Goal: Task Accomplishment & Management: Complete application form

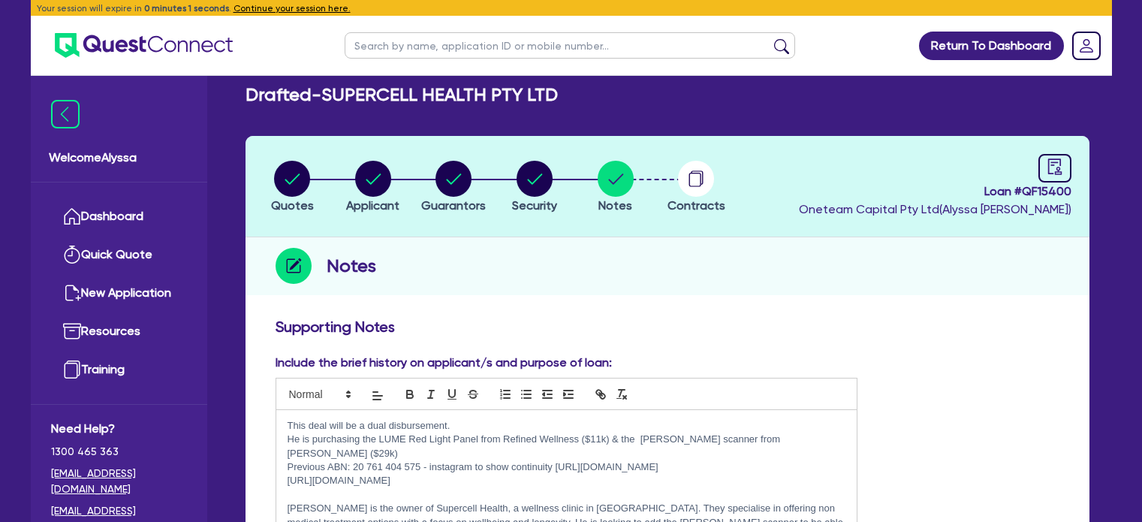
click at [278, 7] on button "Continue your session here." at bounding box center [291, 9] width 117 height 14
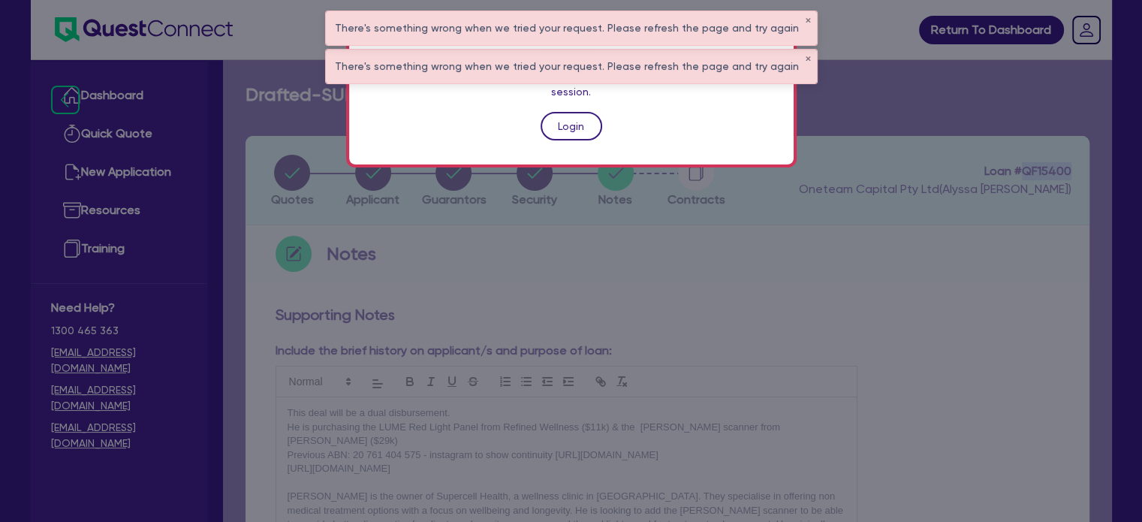
click at [573, 116] on link "Login" at bounding box center [571, 126] width 62 height 29
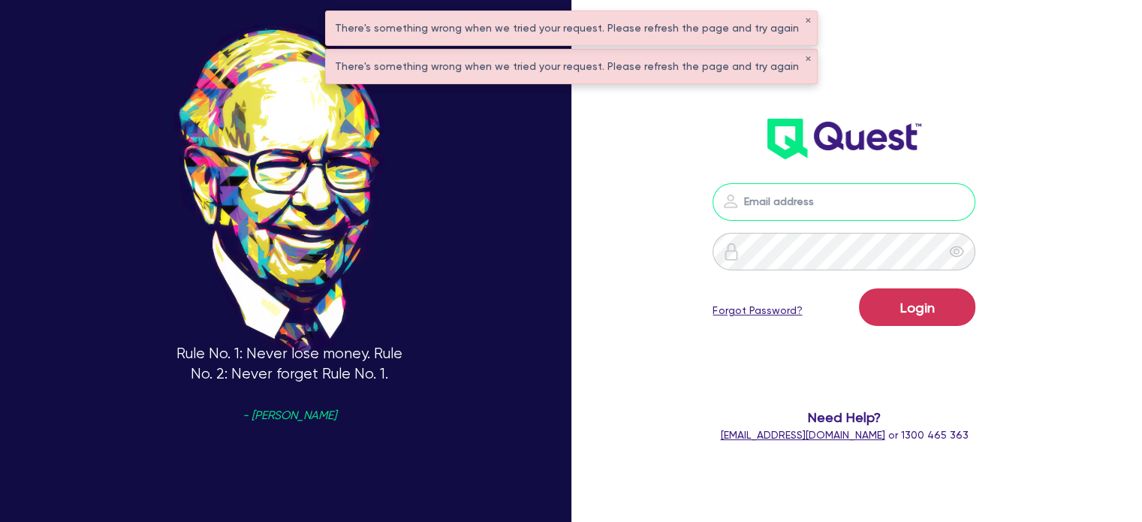
click at [786, 192] on input "email" at bounding box center [843, 202] width 263 height 38
type input "[EMAIL_ADDRESS][PERSON_NAME][DOMAIN_NAME]"
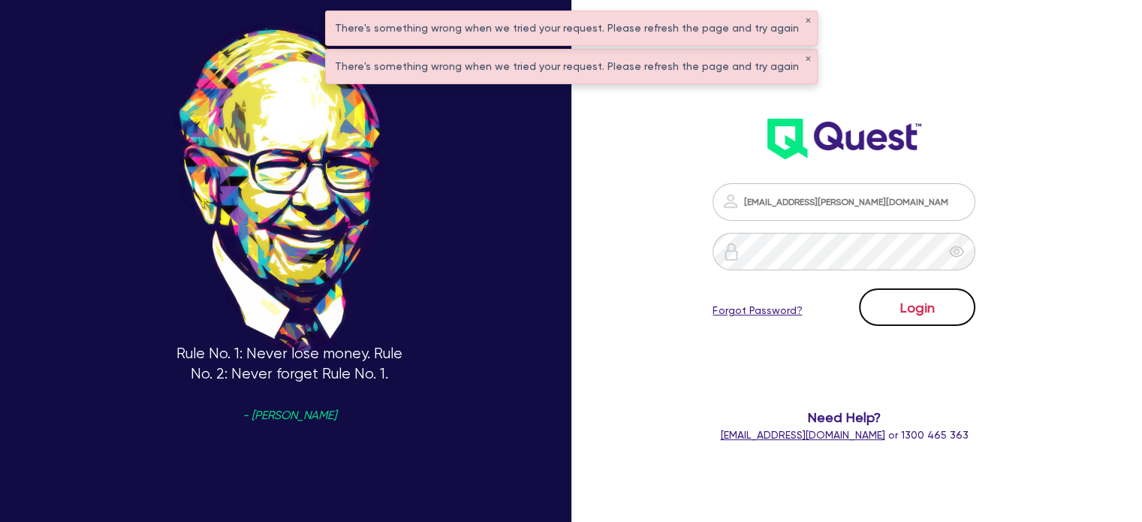
click at [887, 314] on button "Login" at bounding box center [917, 307] width 116 height 38
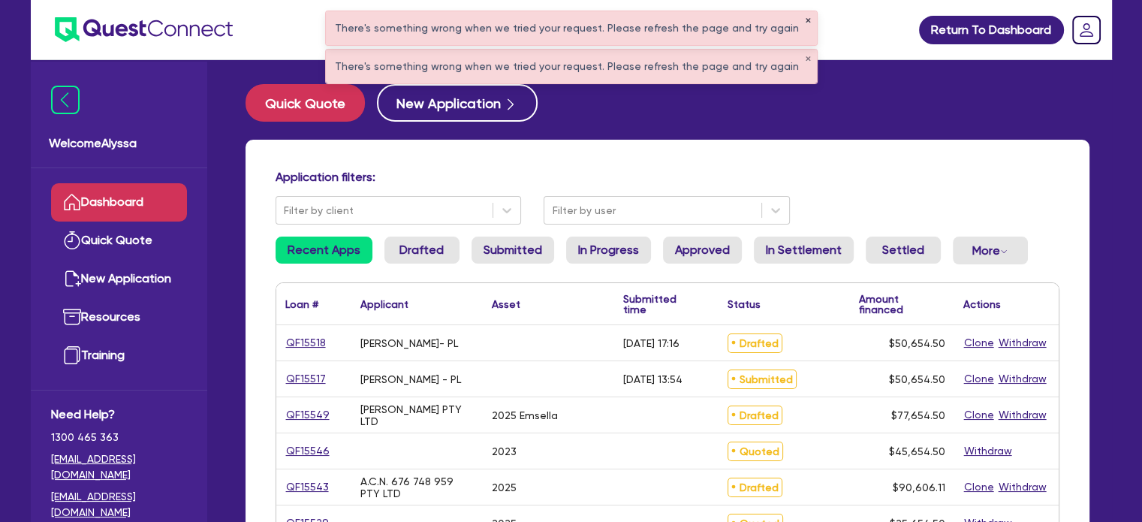
click at [805, 17] on button "✕" at bounding box center [808, 21] width 6 height 8
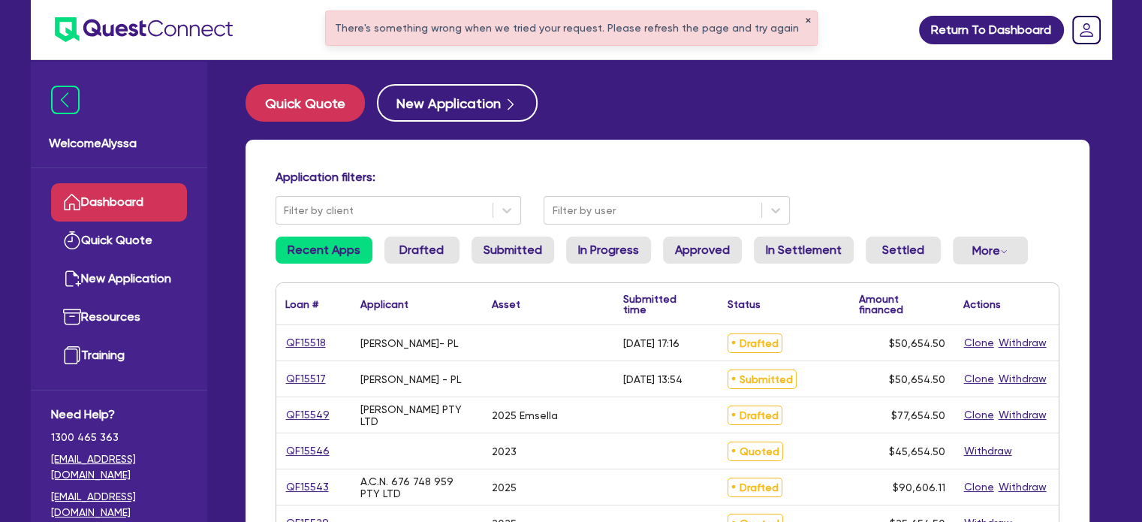
click at [805, 17] on button "✕" at bounding box center [808, 21] width 6 height 8
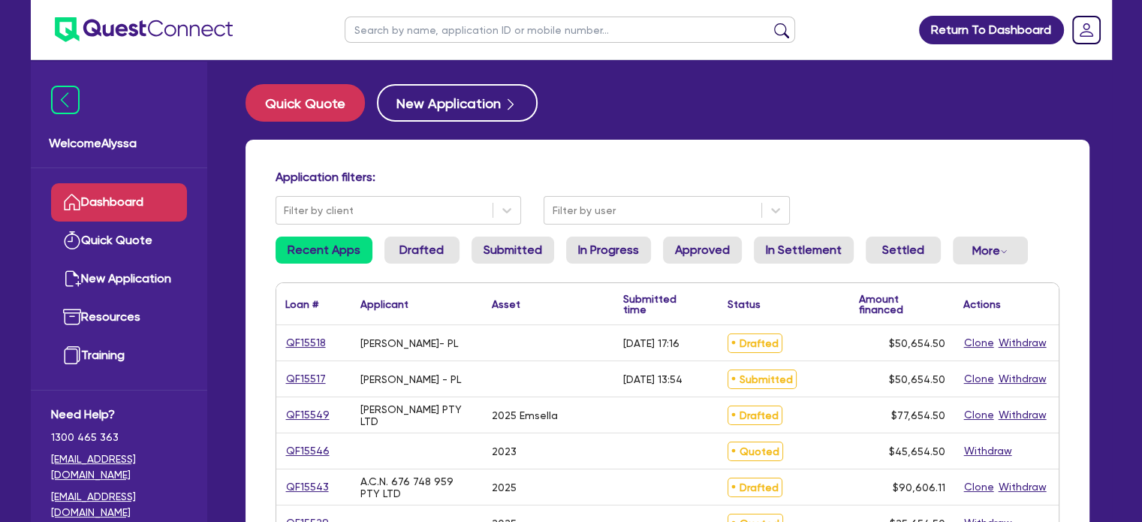
click at [723, 24] on input "text" at bounding box center [569, 30] width 450 height 26
type input "s"
click at [769, 23] on button "submit" at bounding box center [781, 33] width 24 height 21
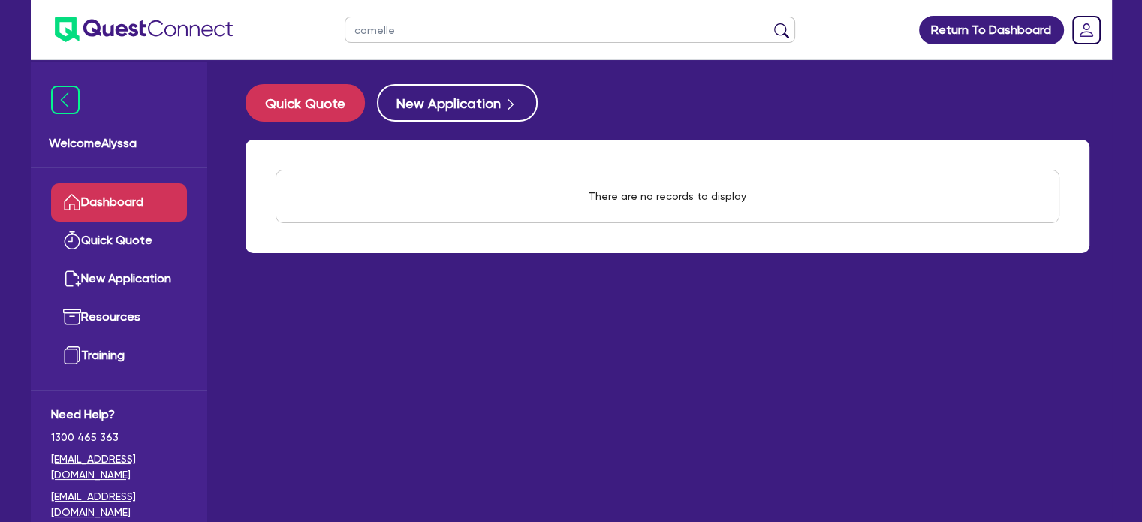
click at [367, 28] on input "comelle" at bounding box center [569, 30] width 450 height 26
type input "cosmelle"
click at [769, 23] on button "submit" at bounding box center [781, 33] width 24 height 21
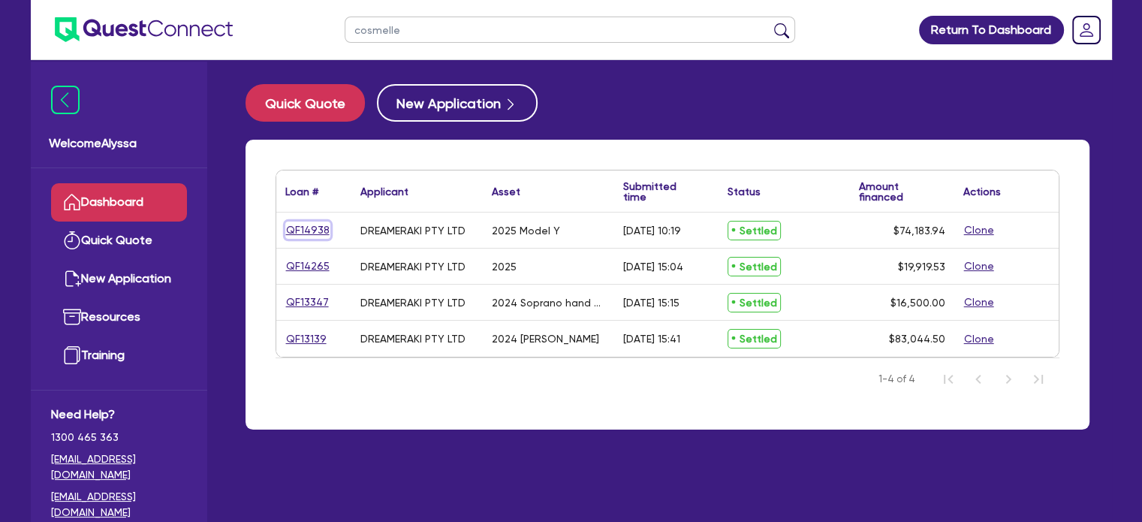
click at [309, 227] on link "QF14938" at bounding box center [307, 229] width 45 height 17
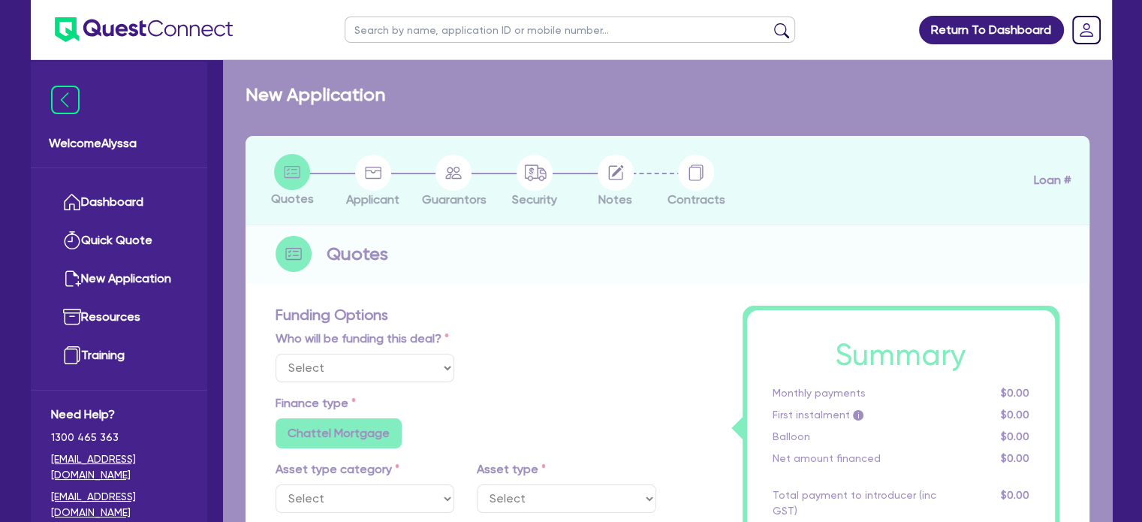
select select "Other"
select select "CARS_AND_LIGHT_TRUCKS"
type input "2025"
radio input "true"
type input "74,183.94"
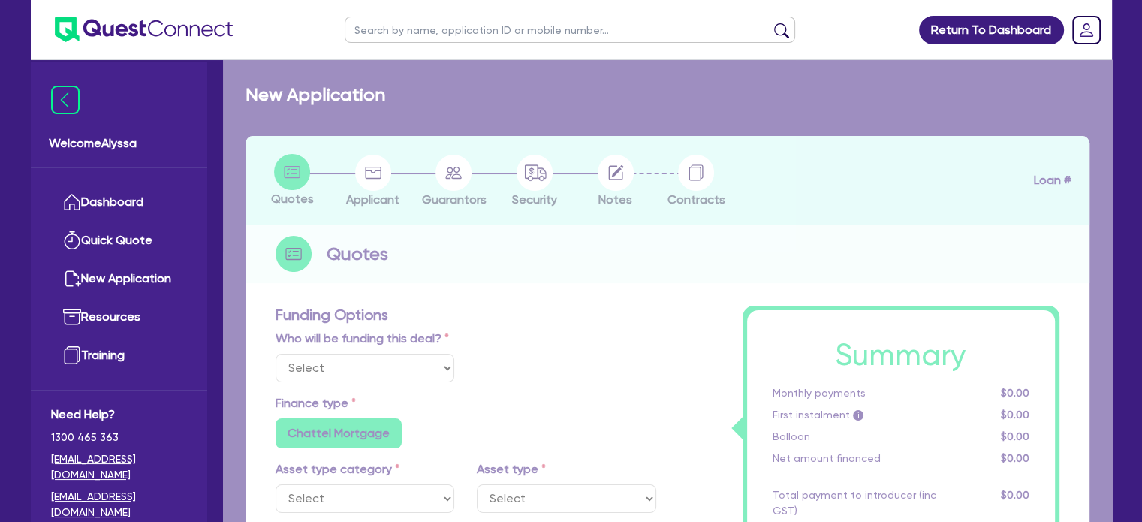
type input "30"
type input "22,255.18"
type input "2"
type input "1,483.68"
type input "6.19"
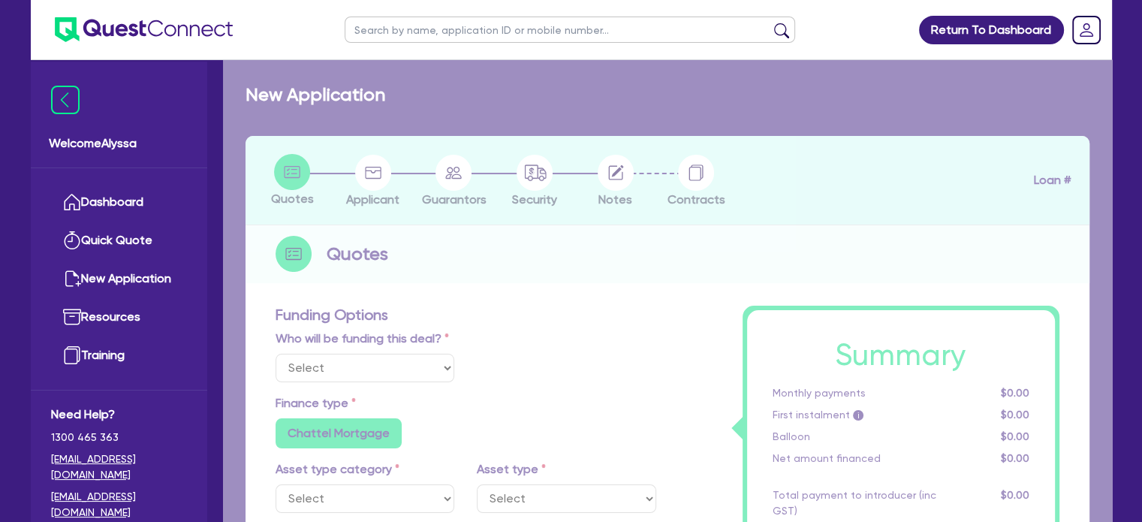
radio input "false"
type input "275"
type input "250"
radio input "false"
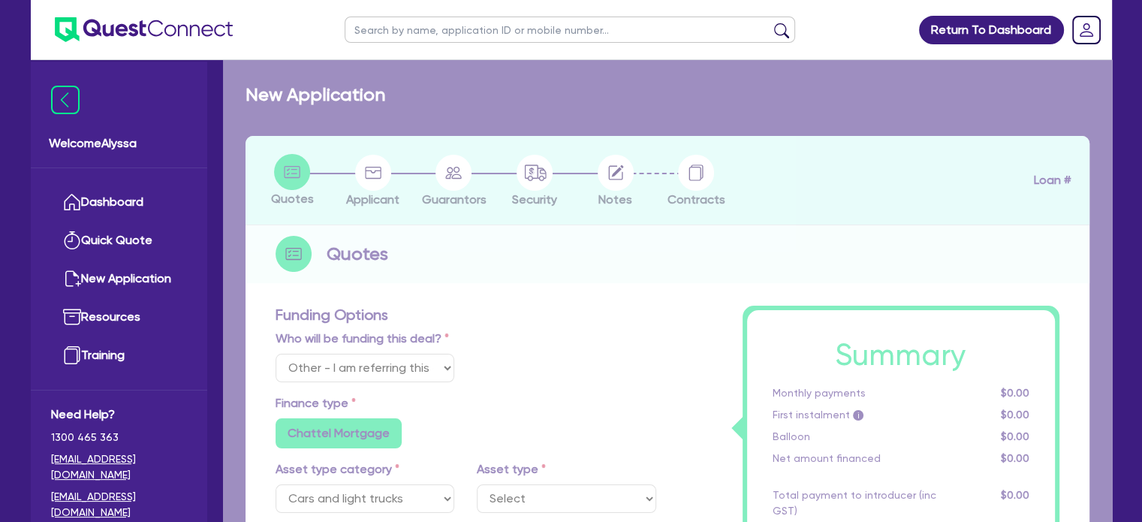
select select "PASSENGER_VEHICLES"
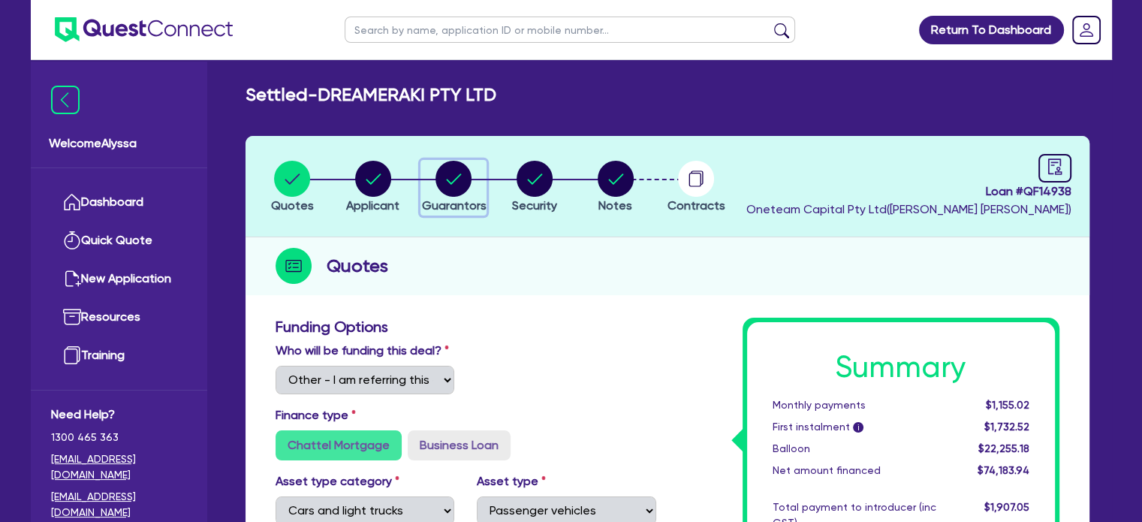
click at [447, 188] on circle "button" at bounding box center [453, 179] width 36 height 36
select select "MRS"
select select "TAS"
select select "MARRIED"
select select "PROPERTY"
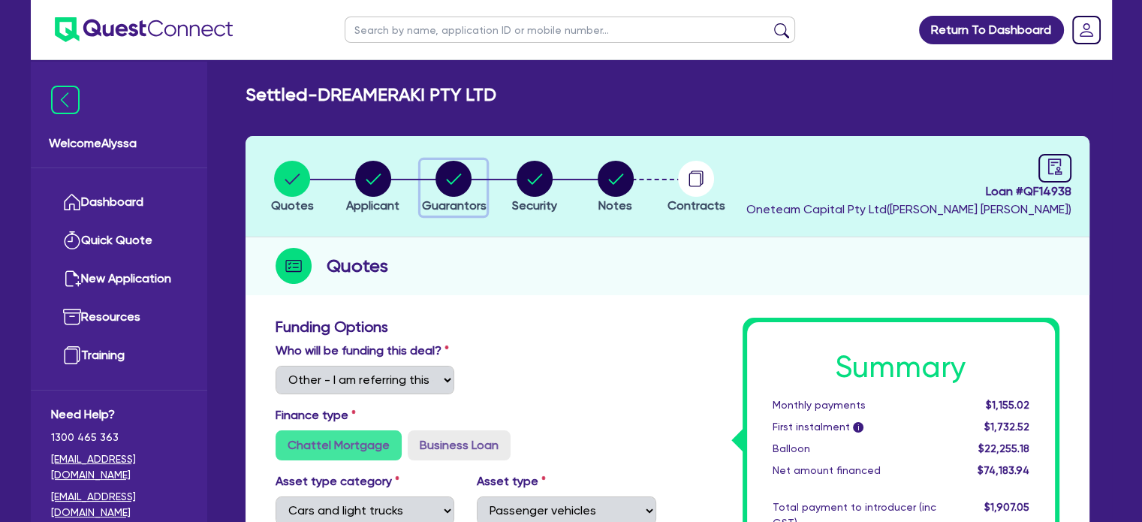
select select "INVESTMENT_PROPERTY"
select select "VEHICLE"
select select "CASH"
select select "HOUSEHOLD_PERSONAL"
select select "OTHER"
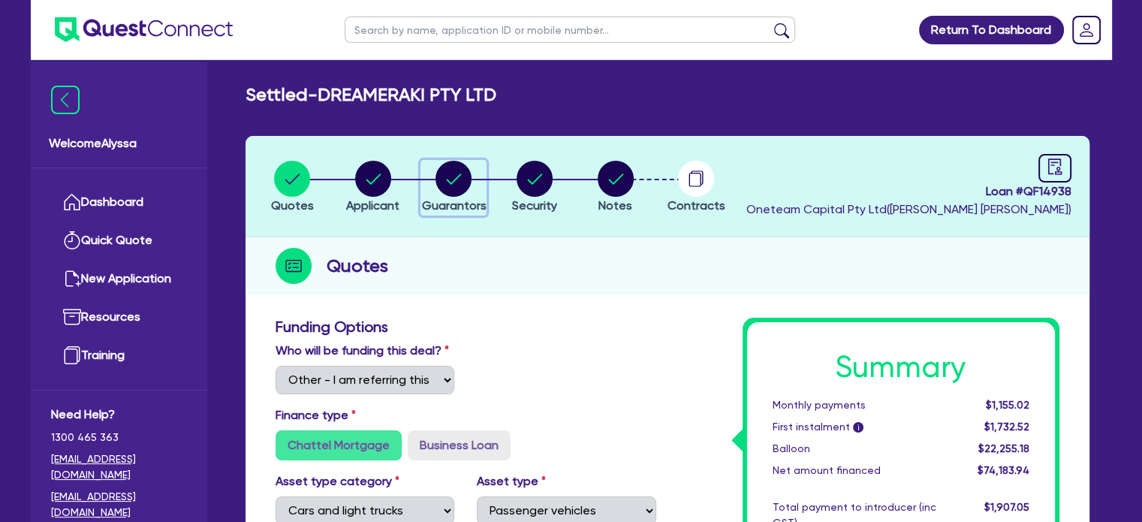
select select "MORTGAGE"
select select "EQUIPMENT_LOAN"
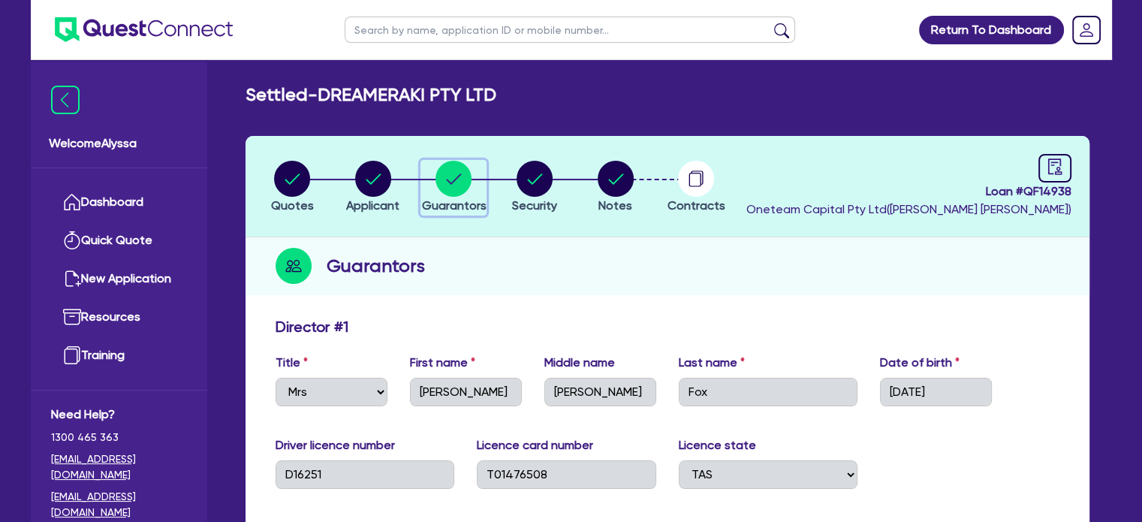
select select "Other"
select select "CARS_AND_LIGHT_TRUCKS"
select select "PASSENGER_VEHICLES"
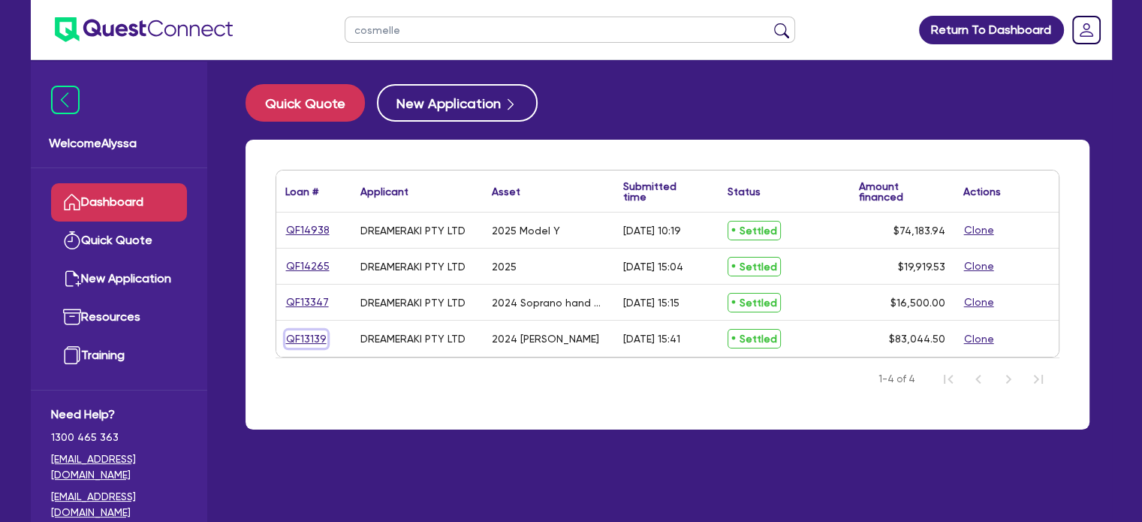
click at [306, 341] on link "QF13139" at bounding box center [306, 338] width 42 height 17
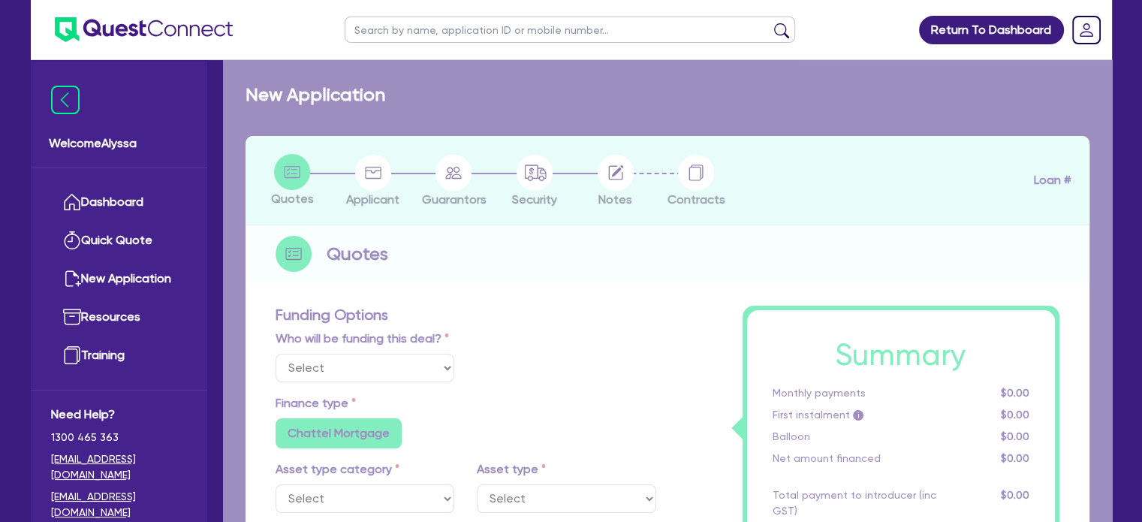
select select "Other"
select select "TERTIARY_ASSETS"
type input "2024"
radio input "true"
type input "99,000"
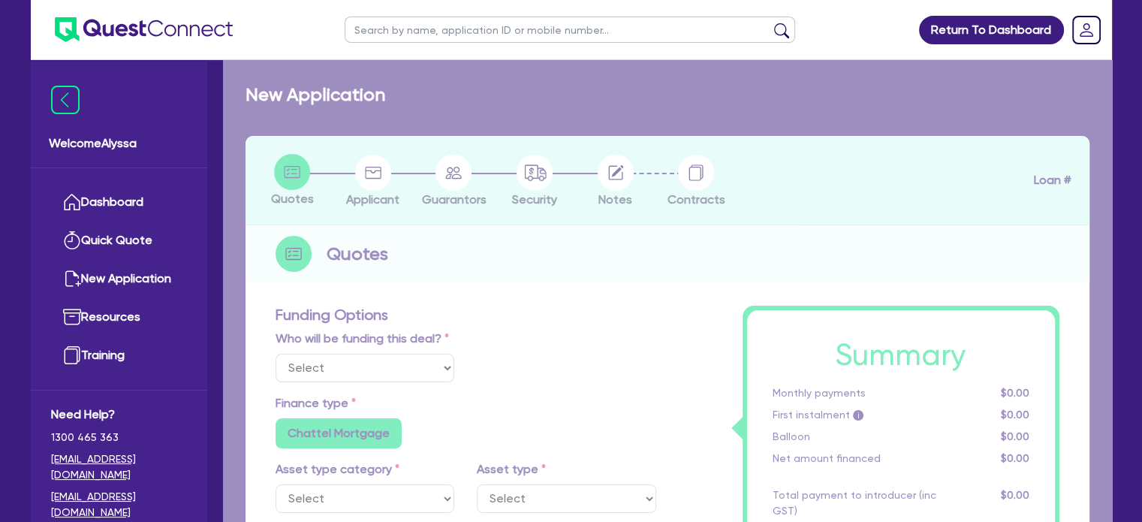
type input "16,500"
type input "5.42"
type input "4,500"
type input "10.5"
type input "495"
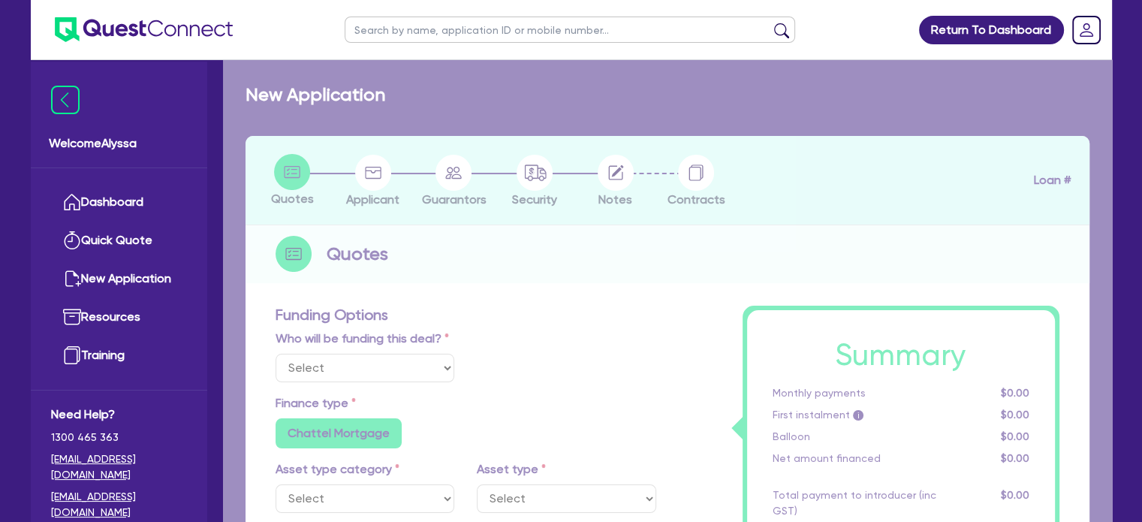
radio input "true"
select select "BEAUTY_EQUIPMENT"
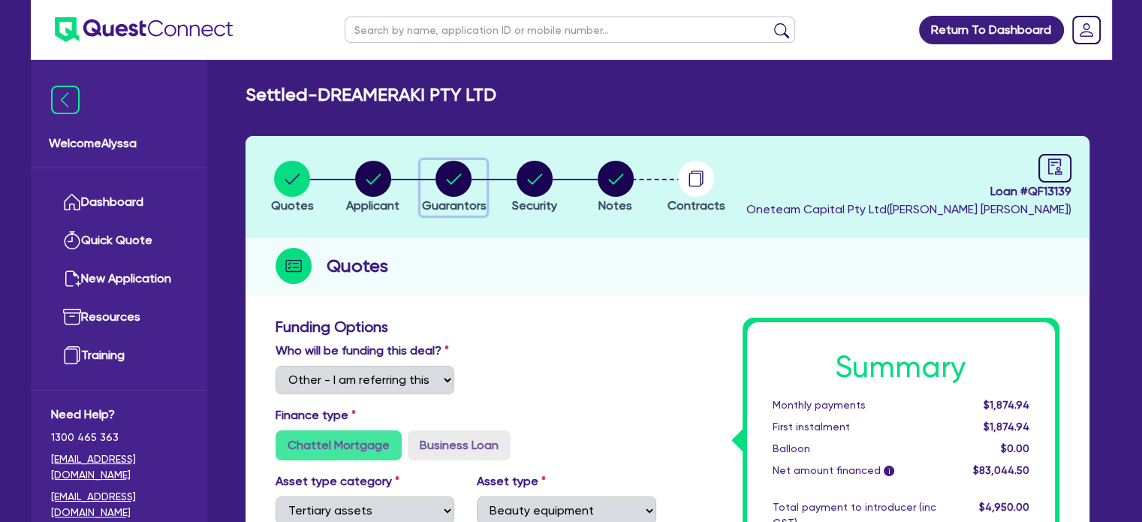
click at [450, 194] on circle "button" at bounding box center [453, 179] width 36 height 36
select select "MRS"
select select "TAS"
select select "MARRIED"
select select "PROPERTY"
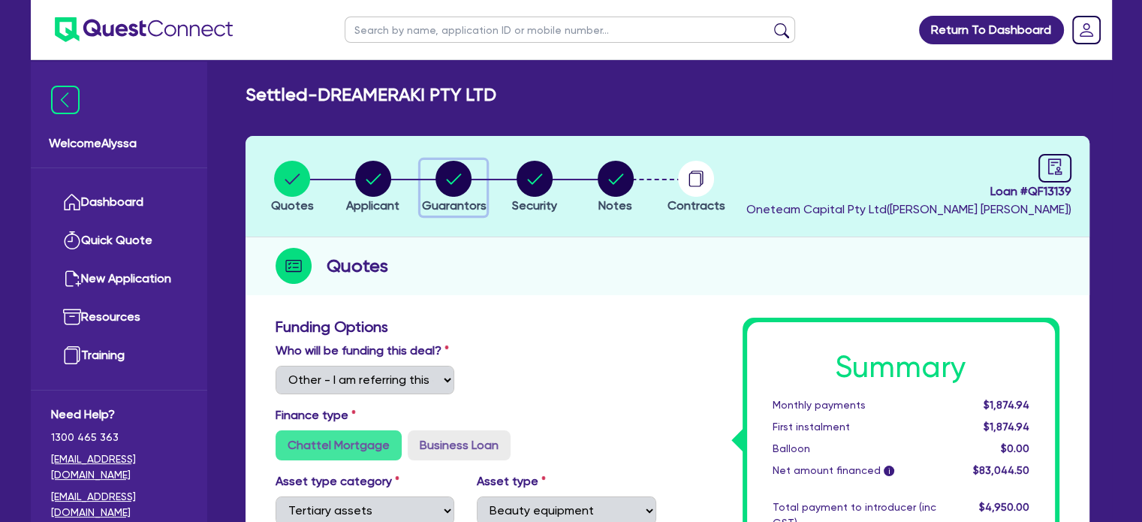
select select "INVESTMENT_PROPERTY"
select select "VEHICLE"
select select "CASH"
select select "HOUSEHOLD_PERSONAL"
select select "OTHER"
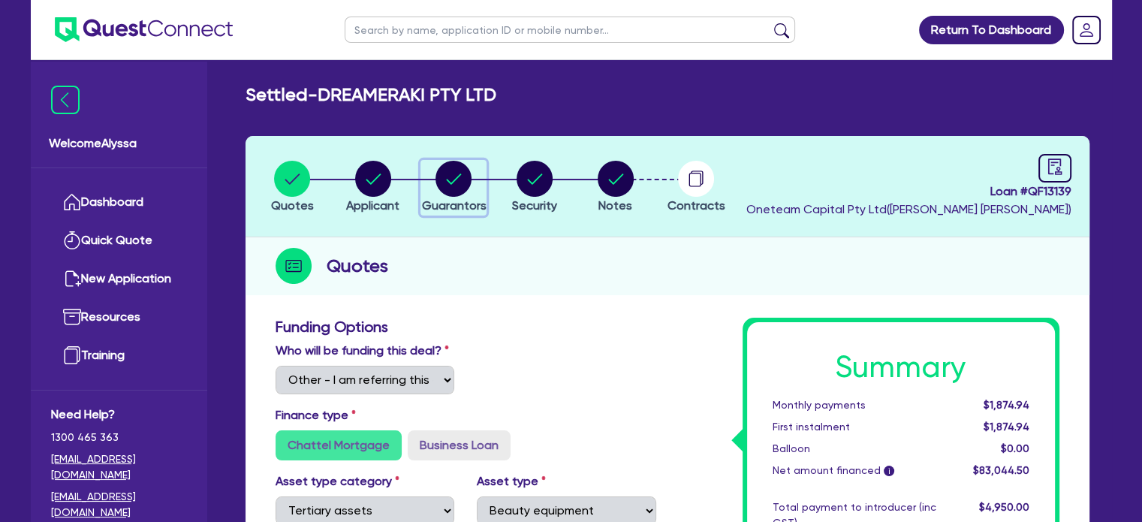
select select "MORTGAGE"
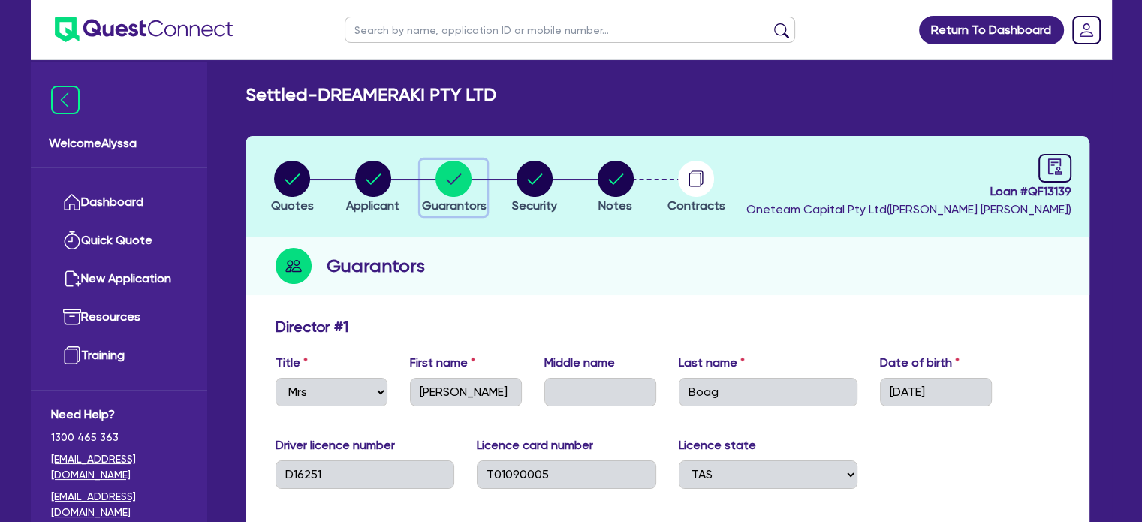
select select "Other"
select select "TERTIARY_ASSETS"
select select "BEAUTY_EQUIPMENT"
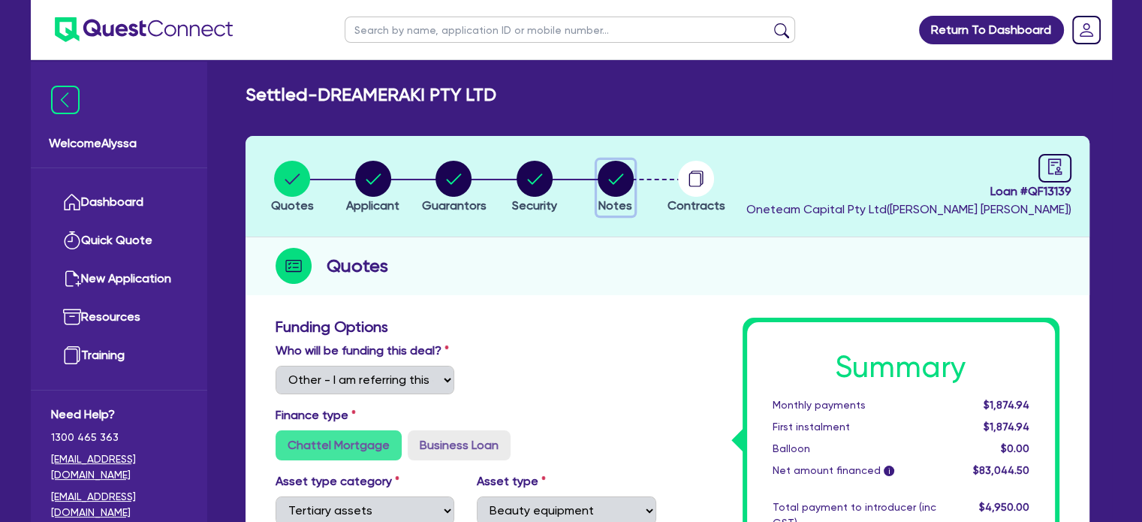
click at [603, 162] on icon "button" at bounding box center [615, 179] width 36 height 36
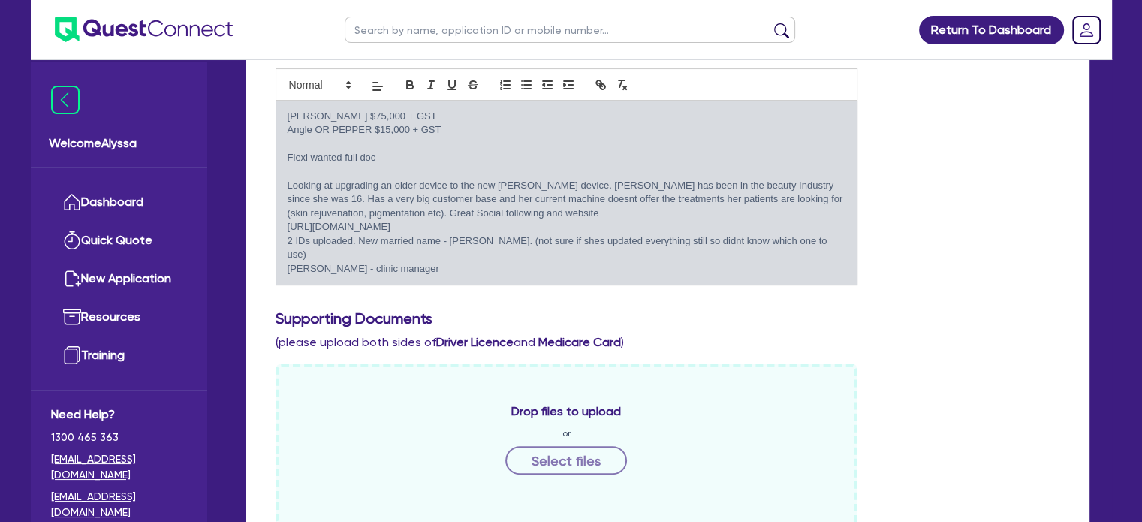
scroll to position [224, 0]
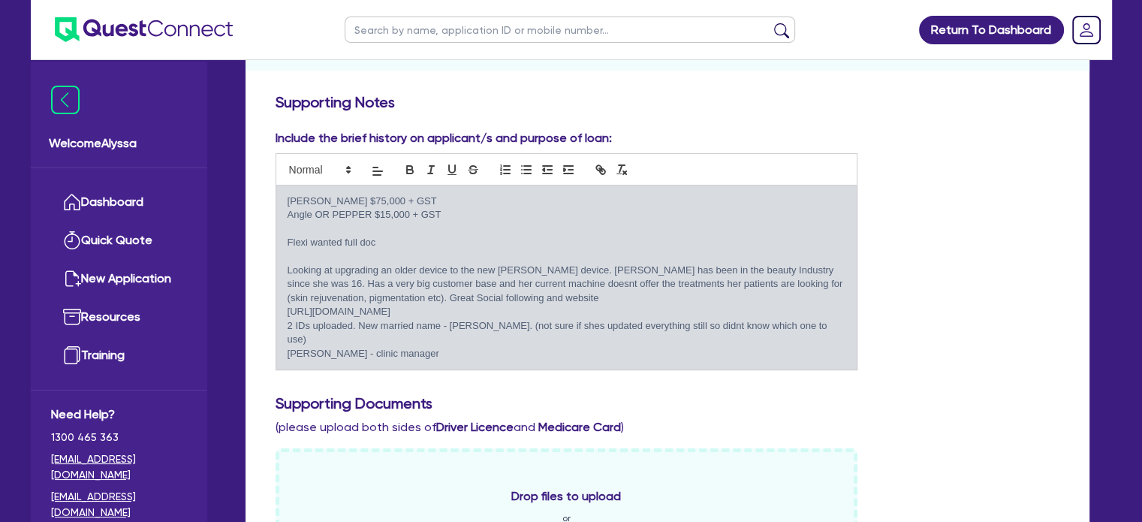
select select "Other"
select select "TERTIARY_ASSETS"
select select "BEAUTY_EQUIPMENT"
